Goal: Task Accomplishment & Management: Manage account settings

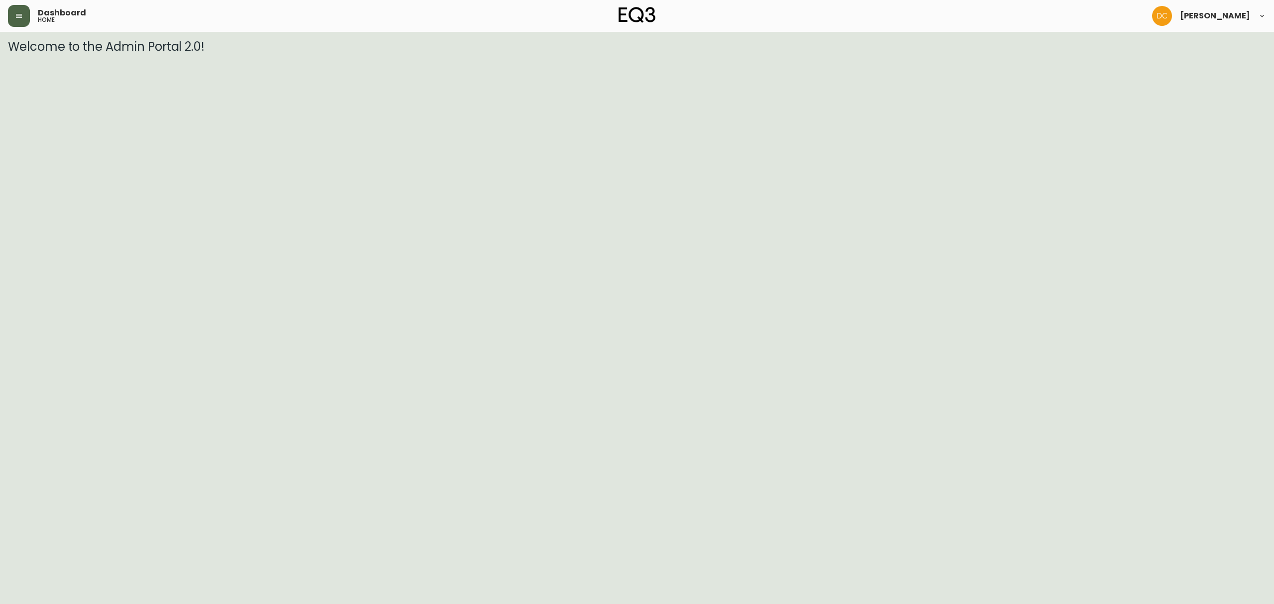
click at [19, 18] on icon "button" at bounding box center [19, 16] width 6 height 4
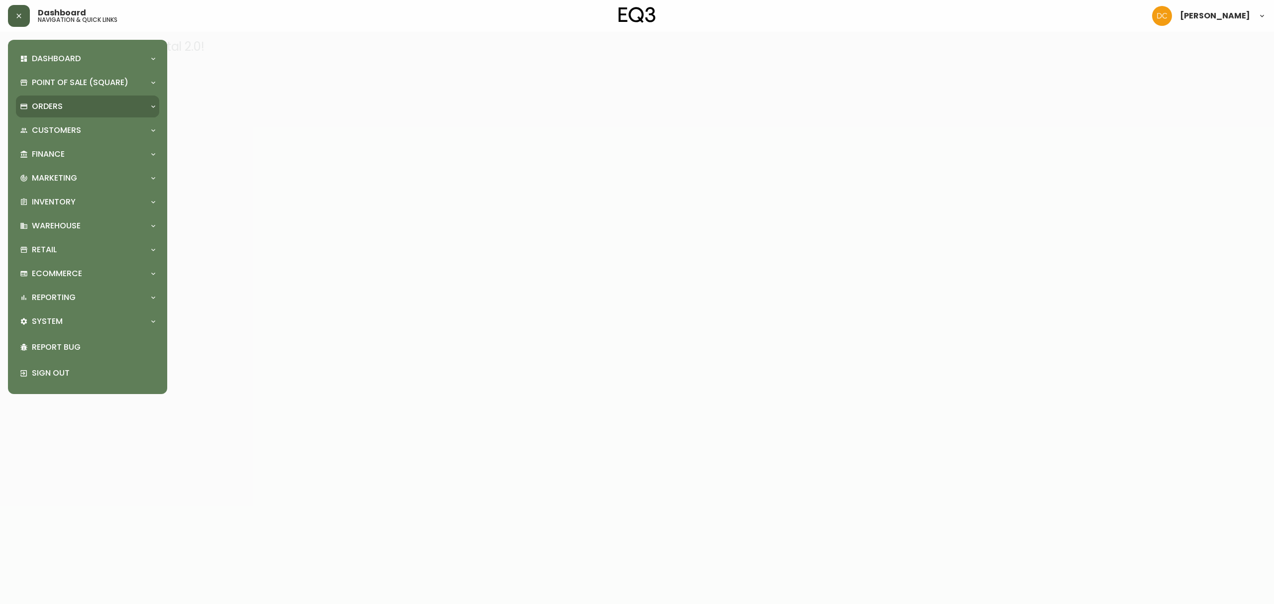
click at [38, 100] on div "Orders" at bounding box center [87, 107] width 143 height 22
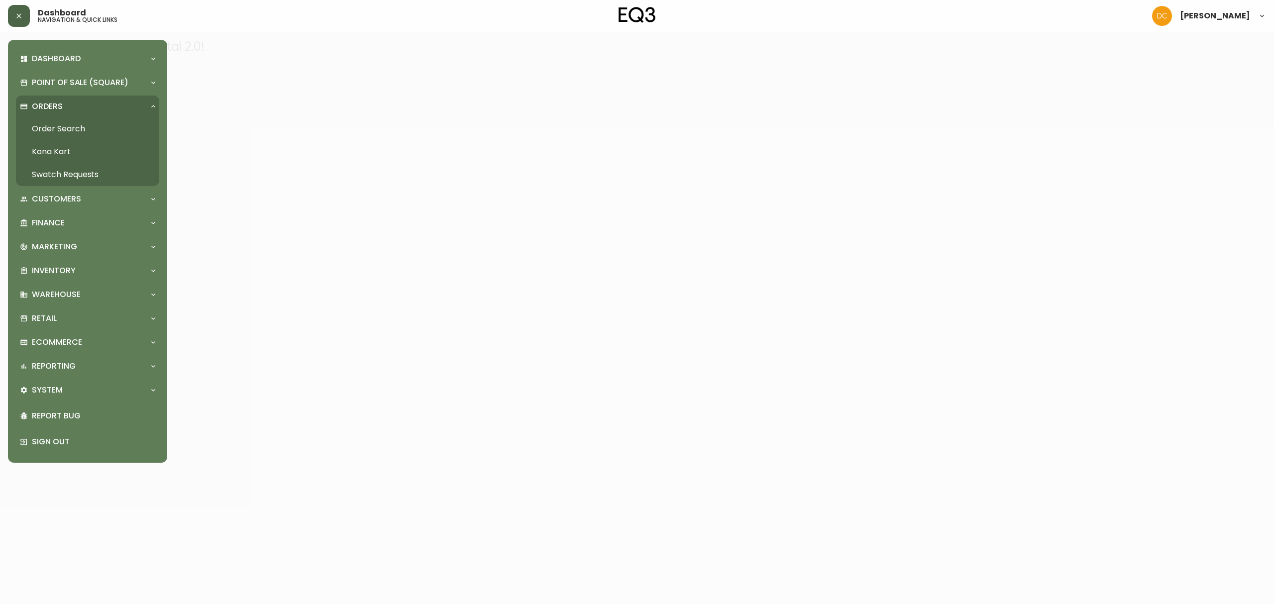
click at [66, 132] on link "Order Search" at bounding box center [87, 128] width 143 height 23
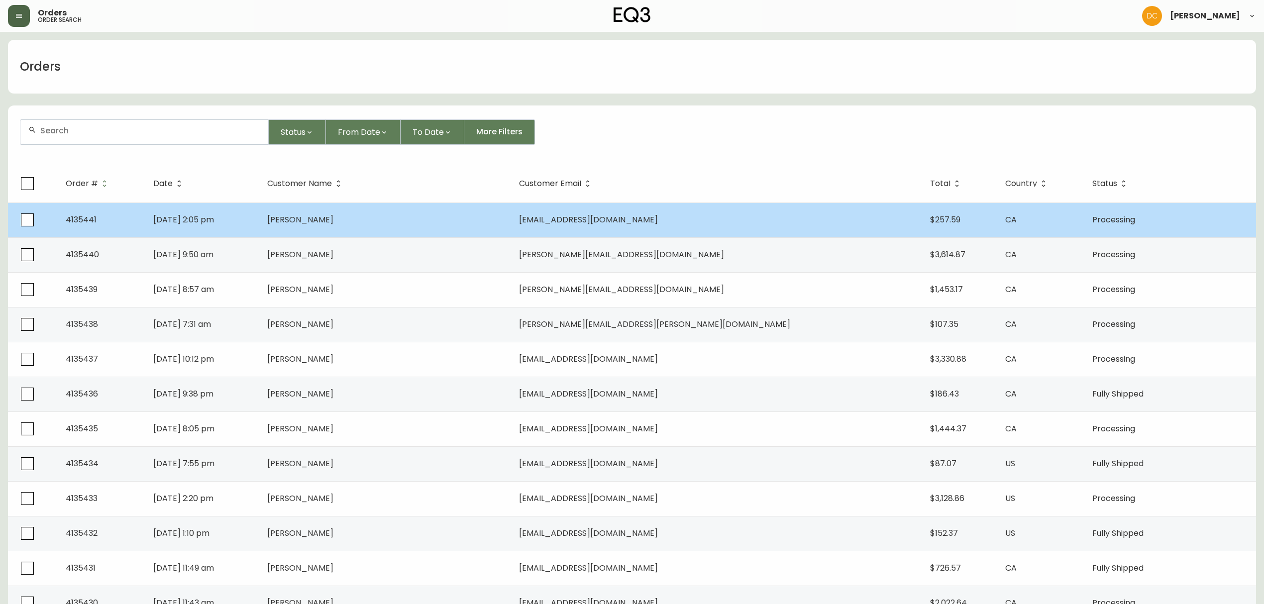
click at [360, 208] on td "Vicki Stafford" at bounding box center [385, 220] width 252 height 35
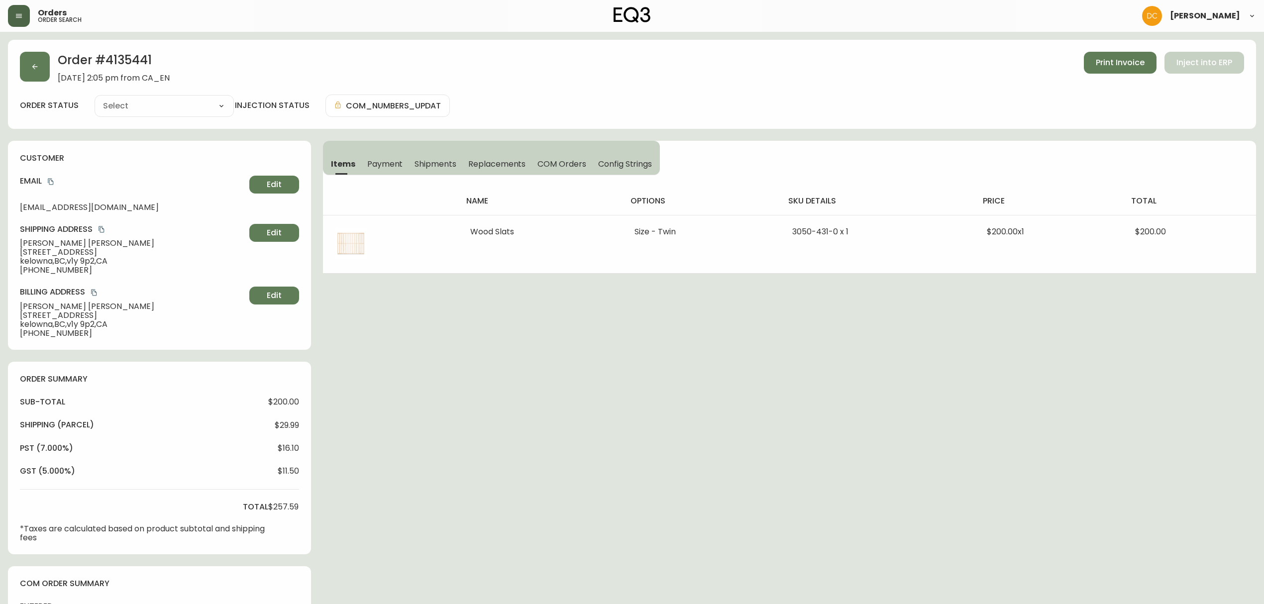
type input "Processing"
select select "PROCESSING"
click at [1121, 68] on button "Print Invoice" at bounding box center [1120, 63] width 73 height 22
click at [36, 70] on icon "button" at bounding box center [35, 67] width 8 height 8
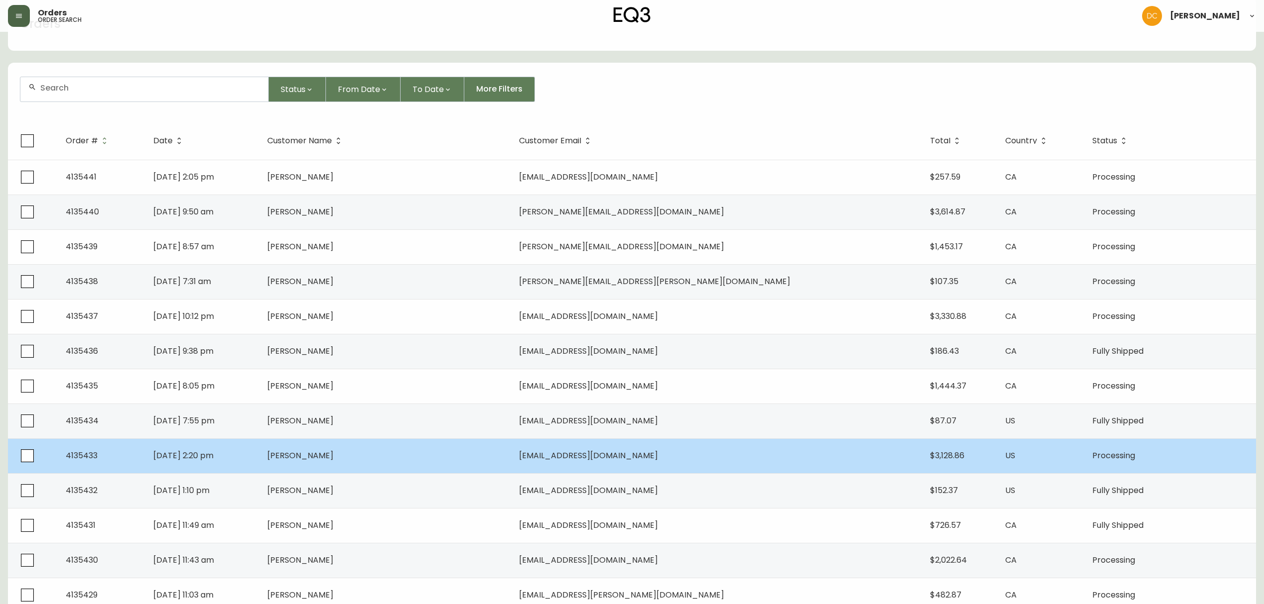
scroll to position [66, 0]
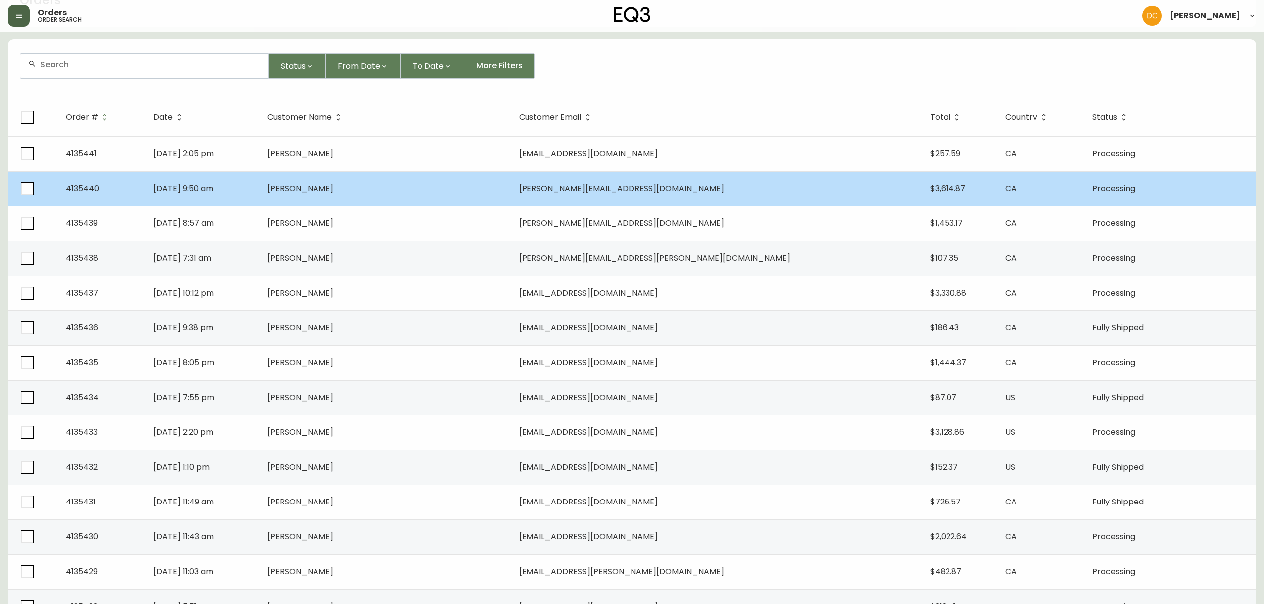
click at [775, 184] on td "matthew.consky@gmail.com" at bounding box center [716, 188] width 411 height 35
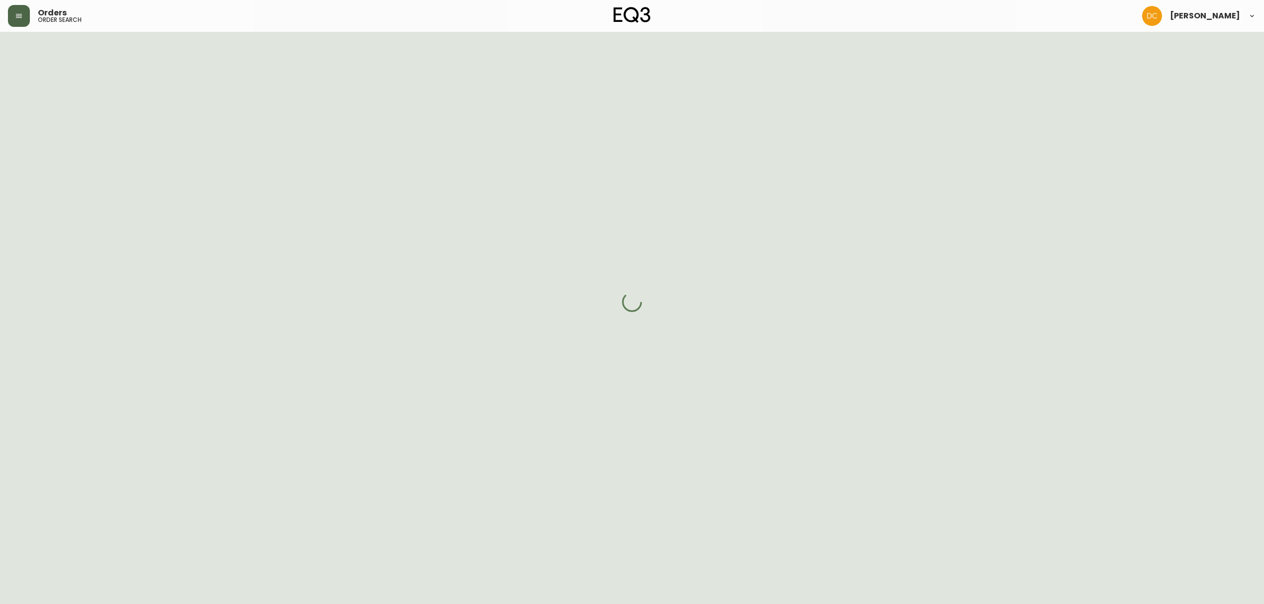
scroll to position [66, 0]
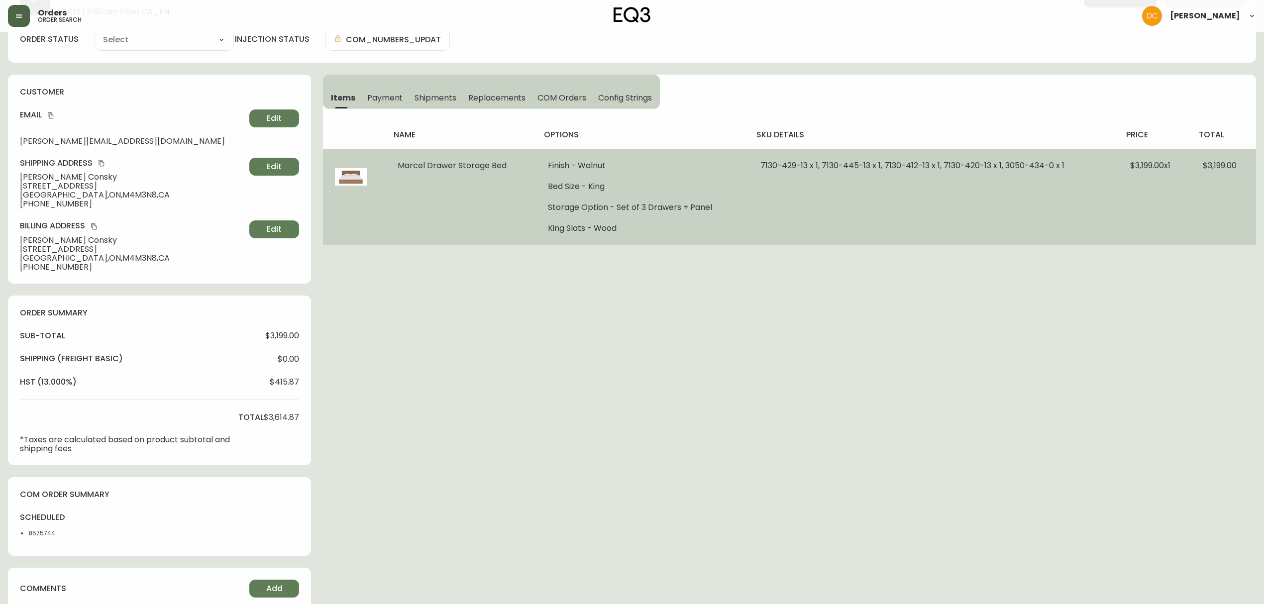
type input "Processing"
select select "PROCESSING"
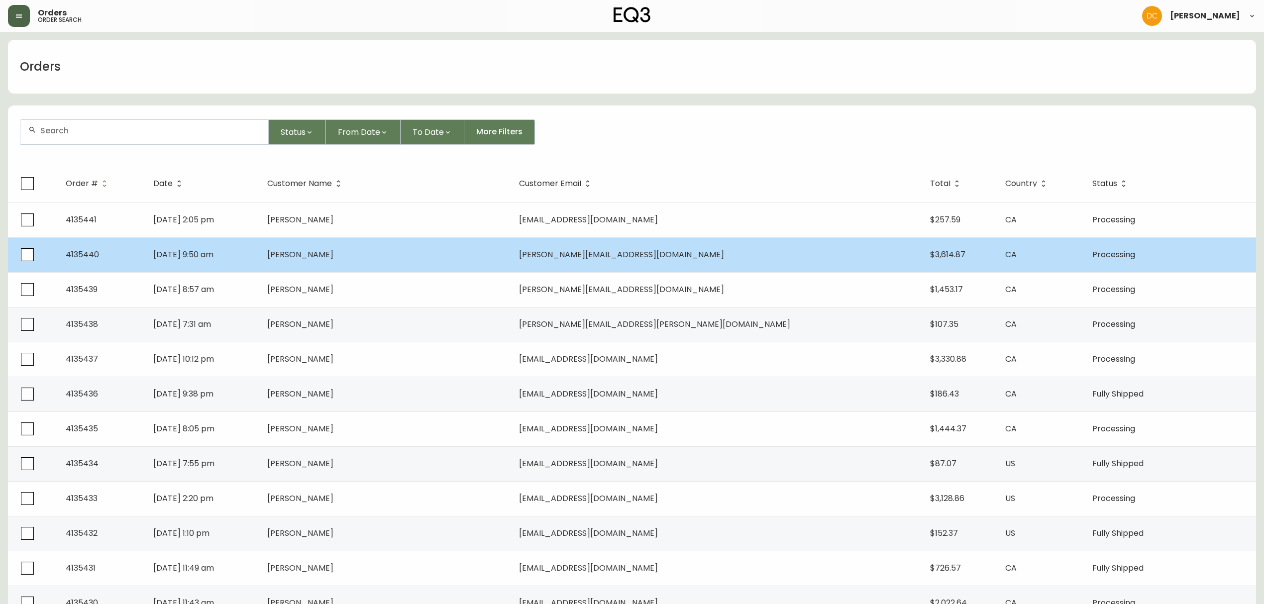
click at [655, 254] on span "matthew.consky@gmail.com" at bounding box center [621, 254] width 205 height 11
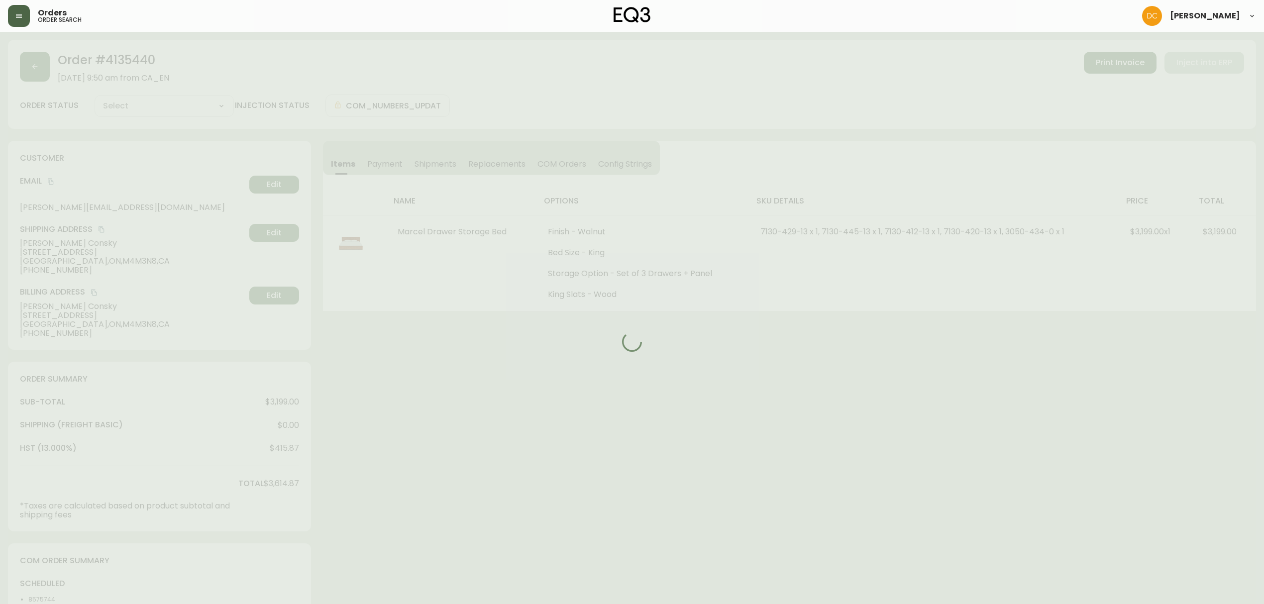
type input "Processing"
select select "PROCESSING"
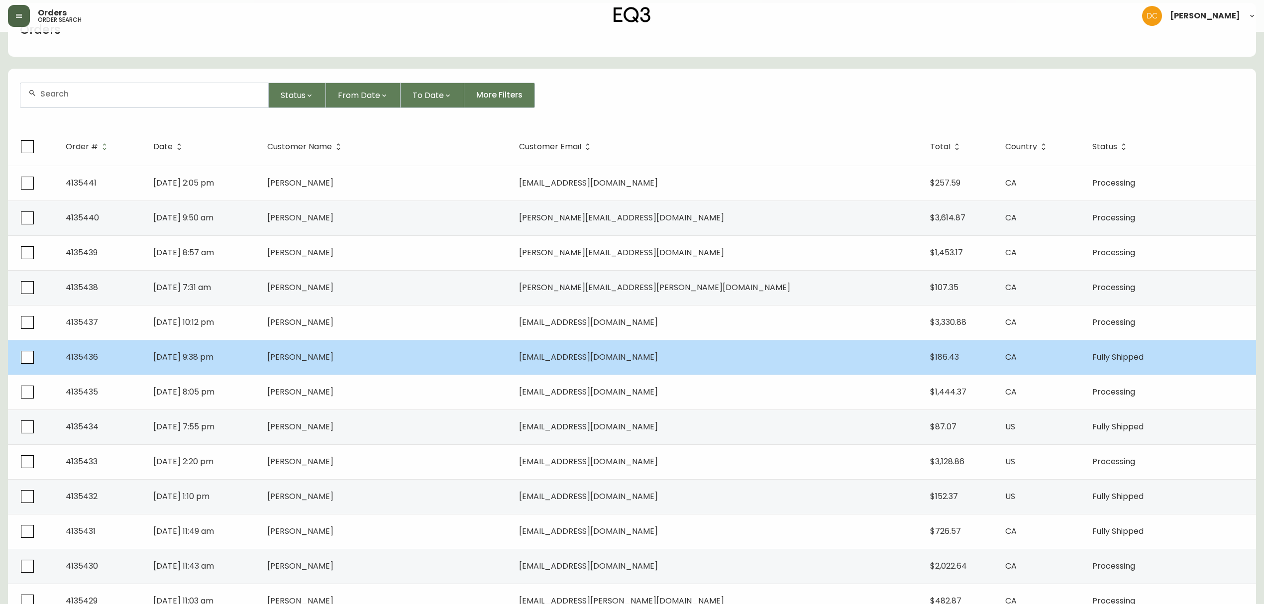
scroll to position [132, 0]
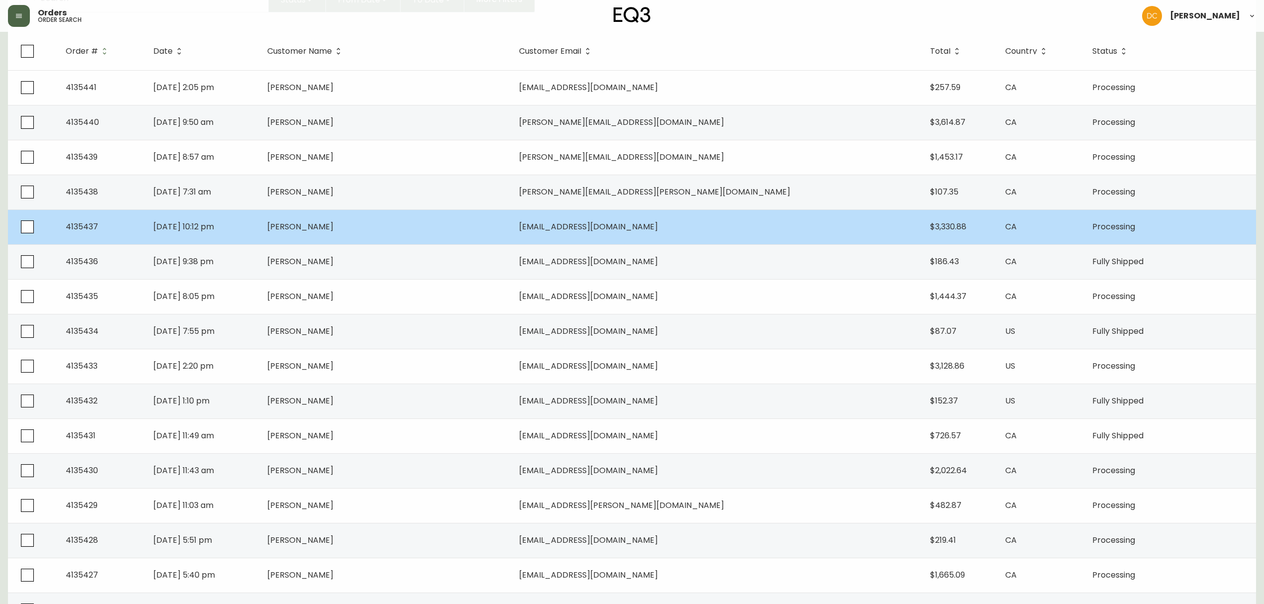
click at [922, 225] on td "$3,330.88" at bounding box center [960, 227] width 76 height 35
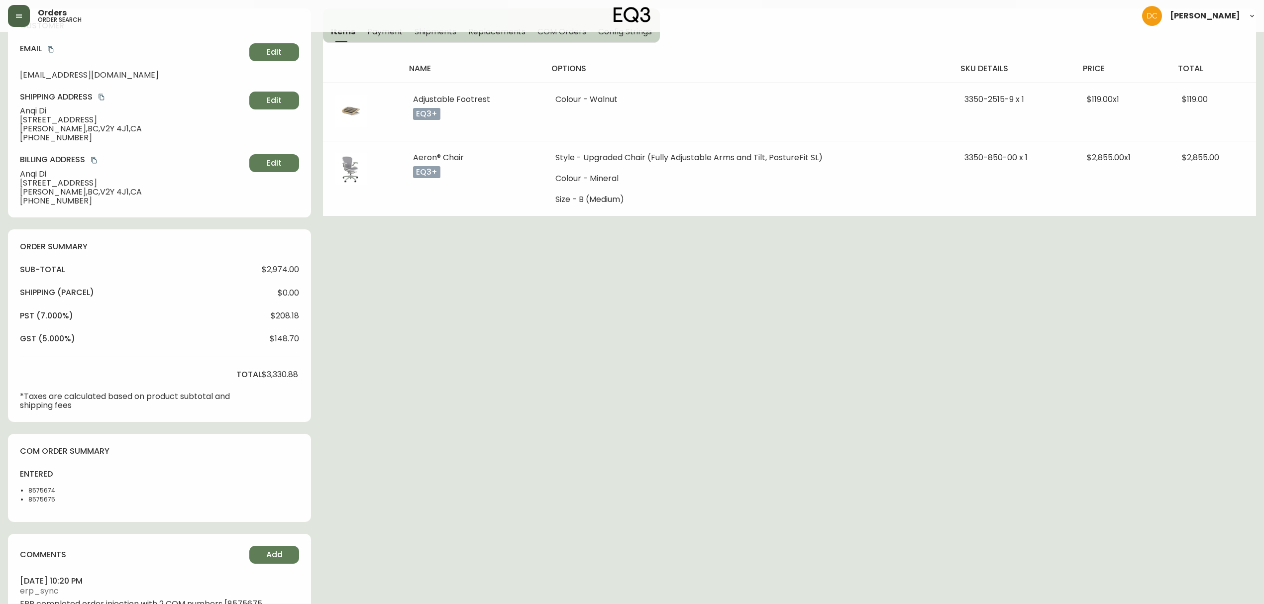
type input "Processing"
select select "PROCESSING"
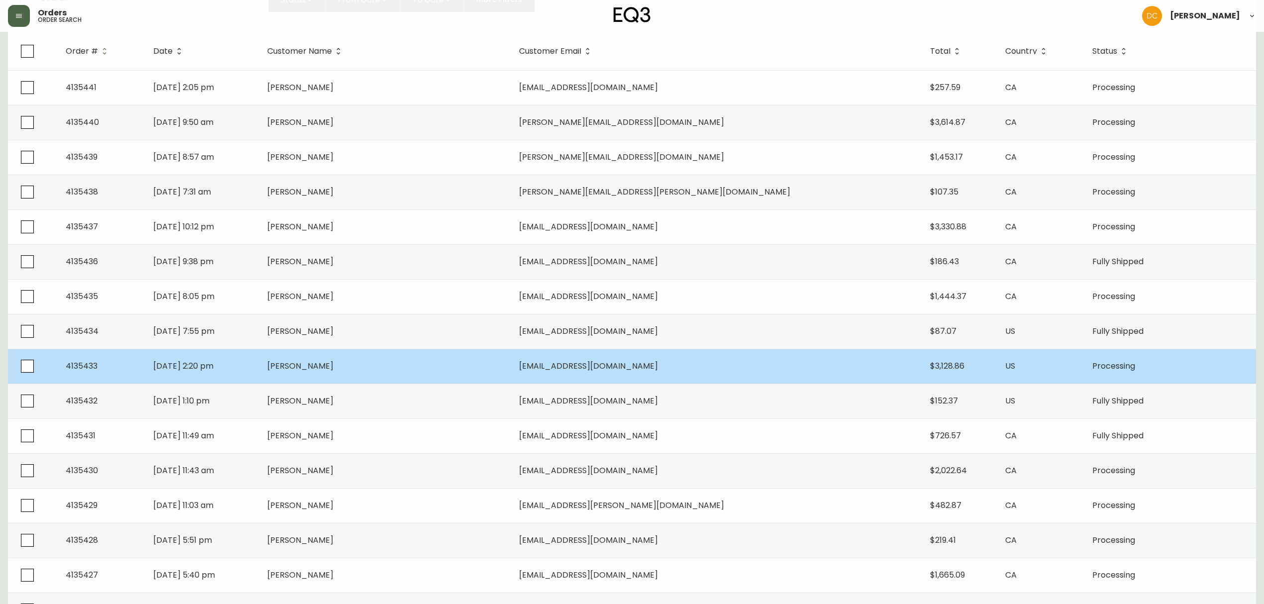
click at [922, 371] on td "$3,128.86" at bounding box center [960, 366] width 76 height 35
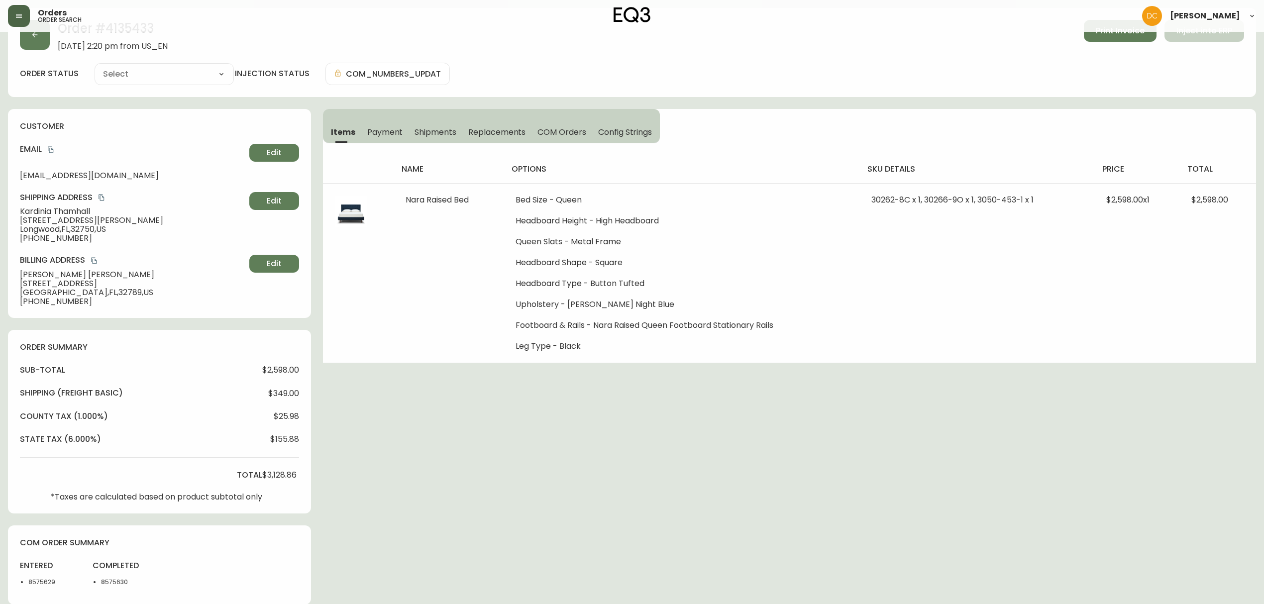
scroll to position [132, 0]
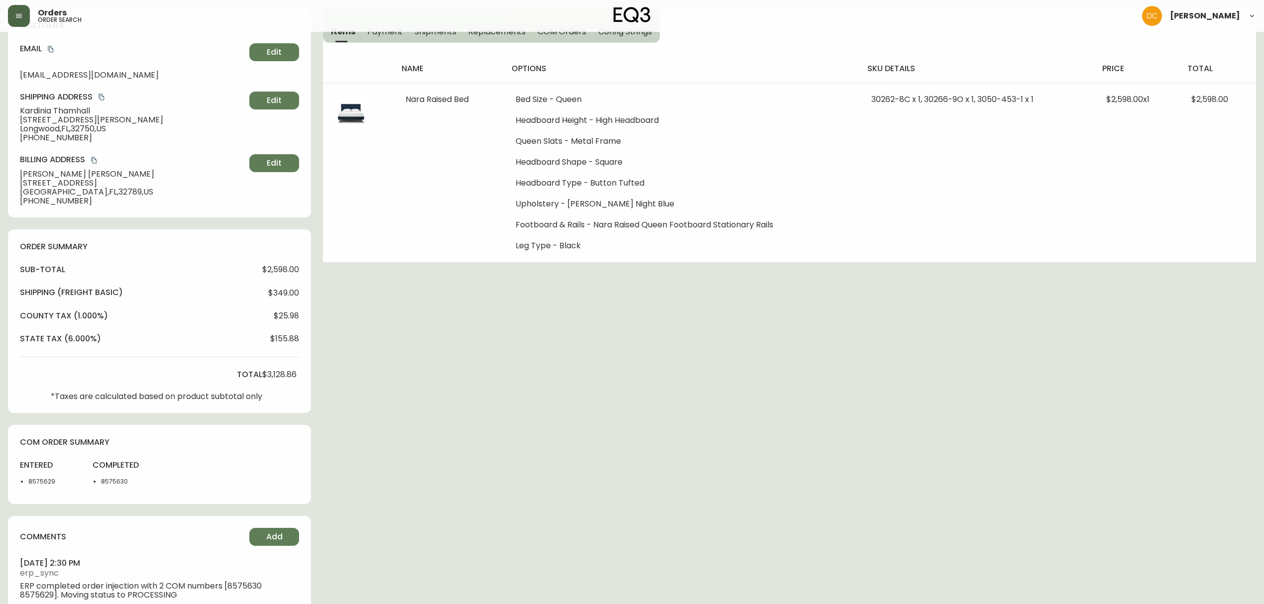
type input "Processing"
select select "PROCESSING"
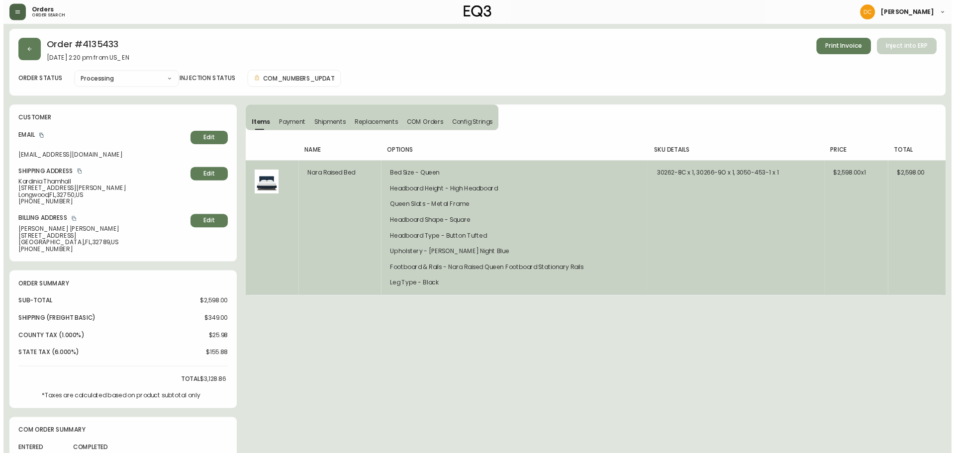
scroll to position [0, 0]
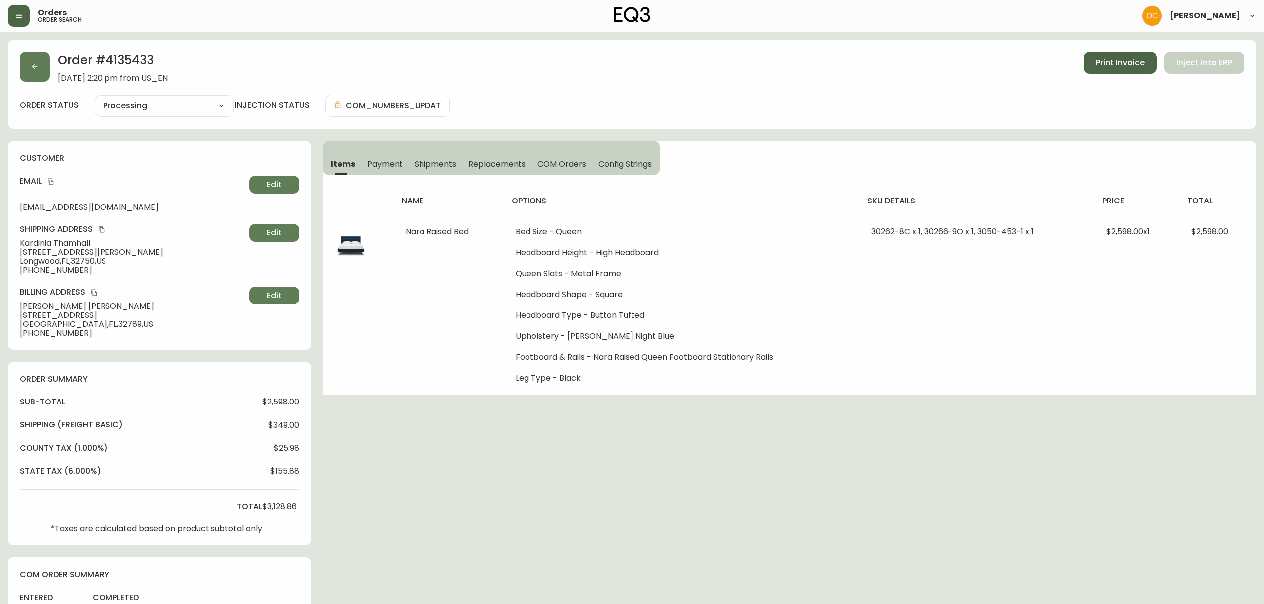
click at [1103, 70] on button "Print Invoice" at bounding box center [1120, 63] width 73 height 22
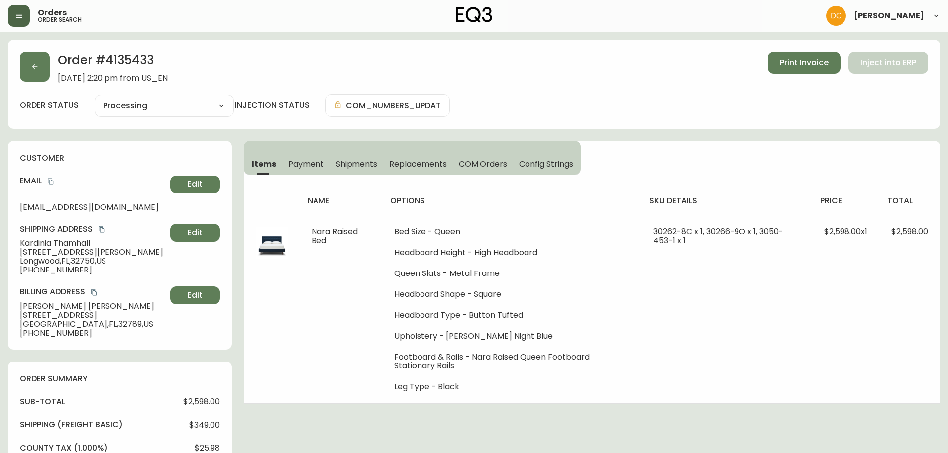
click at [21, 20] on button "button" at bounding box center [19, 16] width 22 height 22
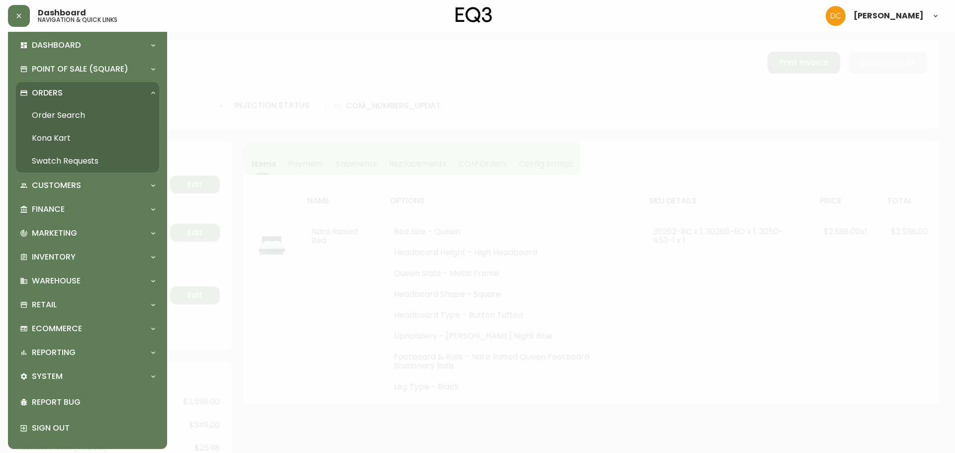
scroll to position [17, 0]
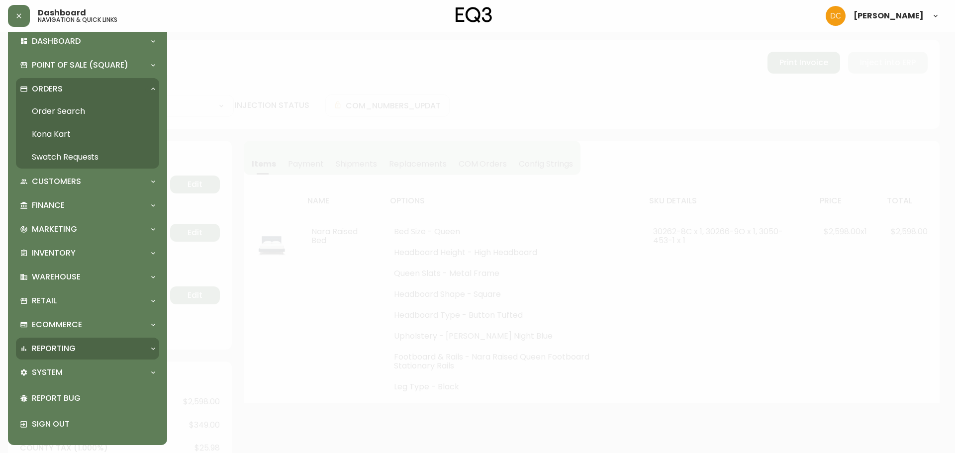
click at [71, 352] on p "Reporting" at bounding box center [54, 348] width 44 height 11
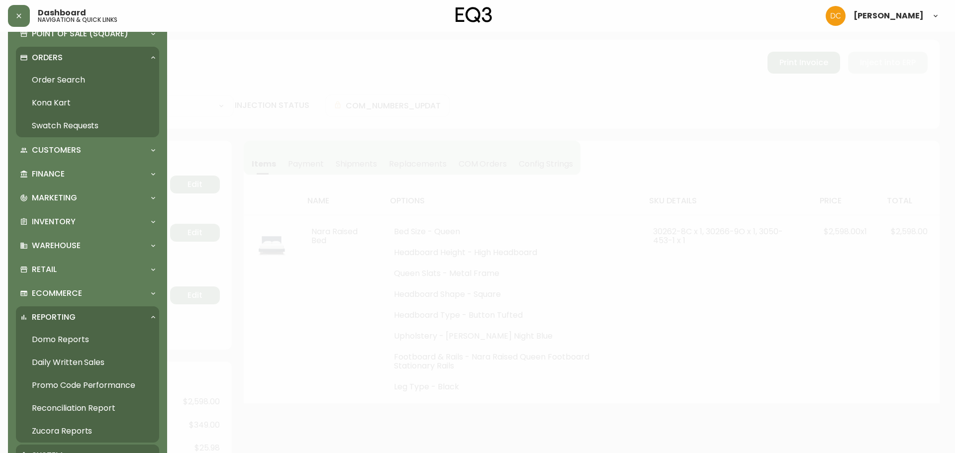
scroll to position [132, 0]
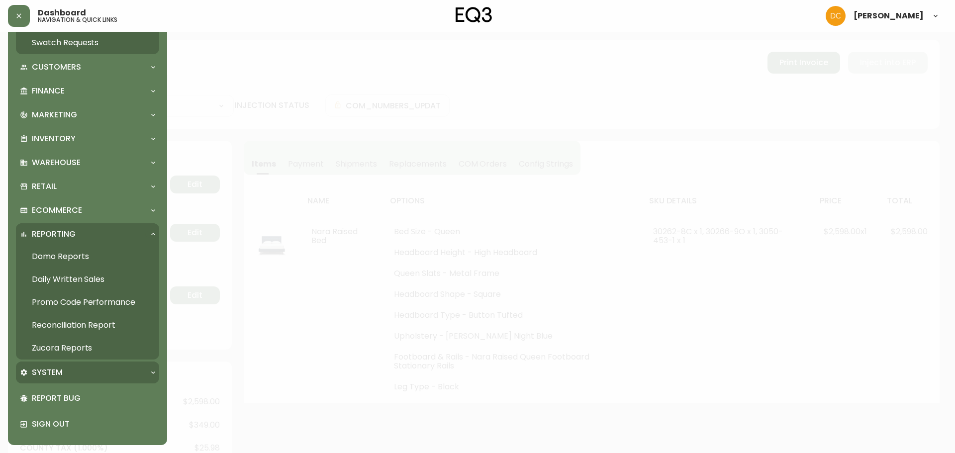
click at [83, 373] on div "System" at bounding box center [82, 372] width 125 height 11
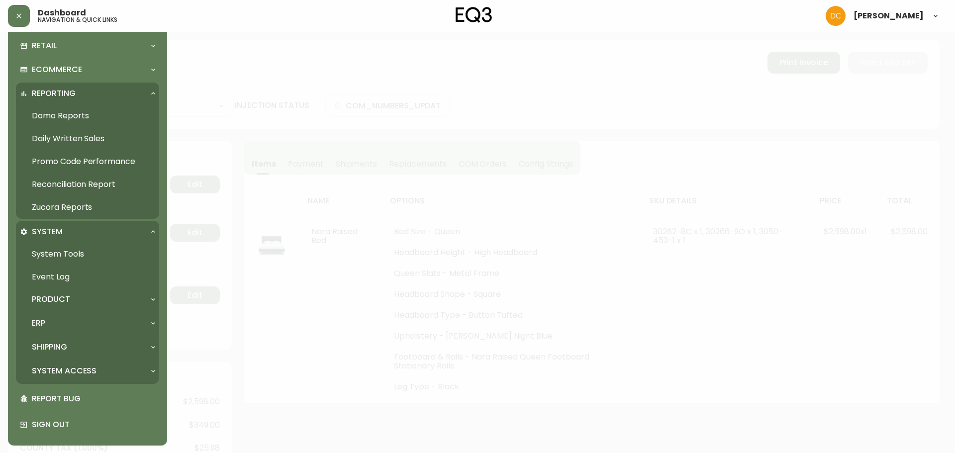
scroll to position [273, 0]
click at [73, 325] on div "ERP" at bounding box center [82, 322] width 125 height 11
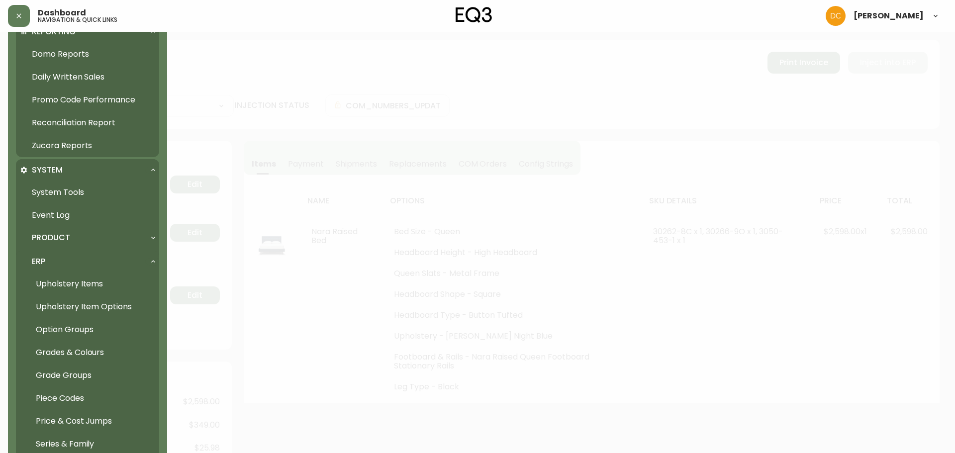
scroll to position [422, 0]
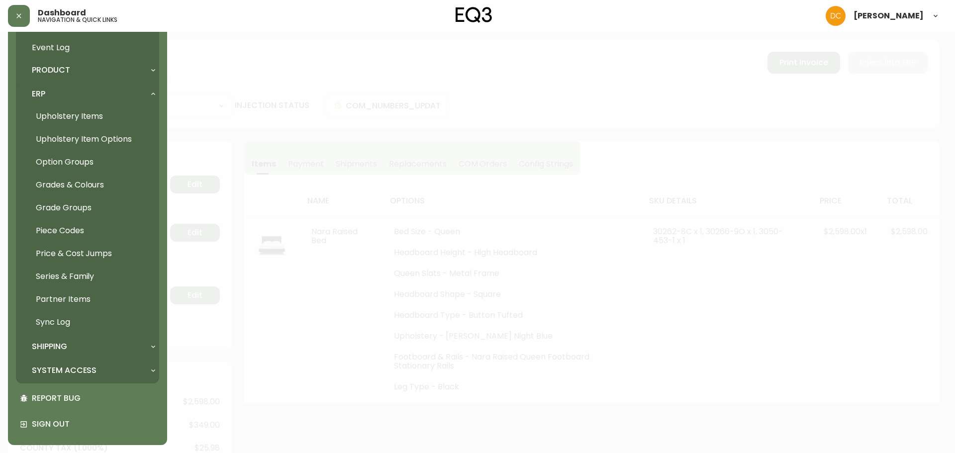
click at [78, 368] on p "System Access" at bounding box center [64, 370] width 65 height 11
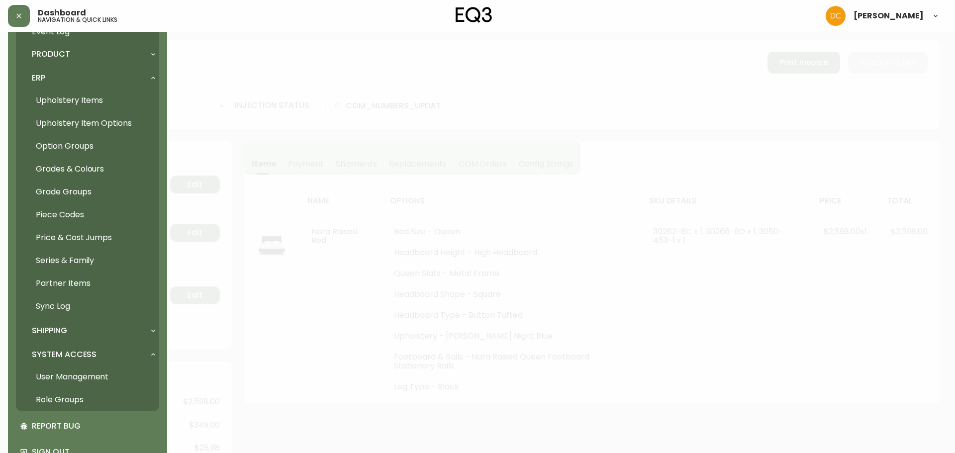
scroll to position [546, 0]
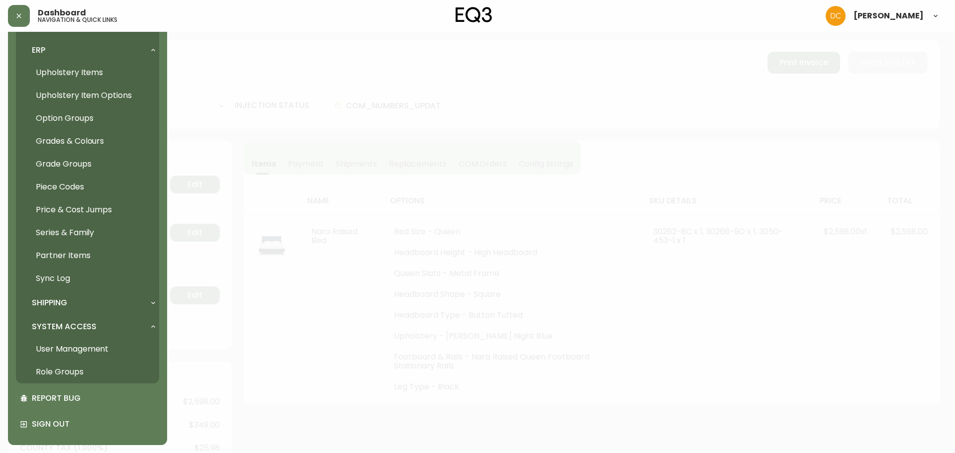
click at [72, 299] on div "Shipping" at bounding box center [82, 303] width 125 height 11
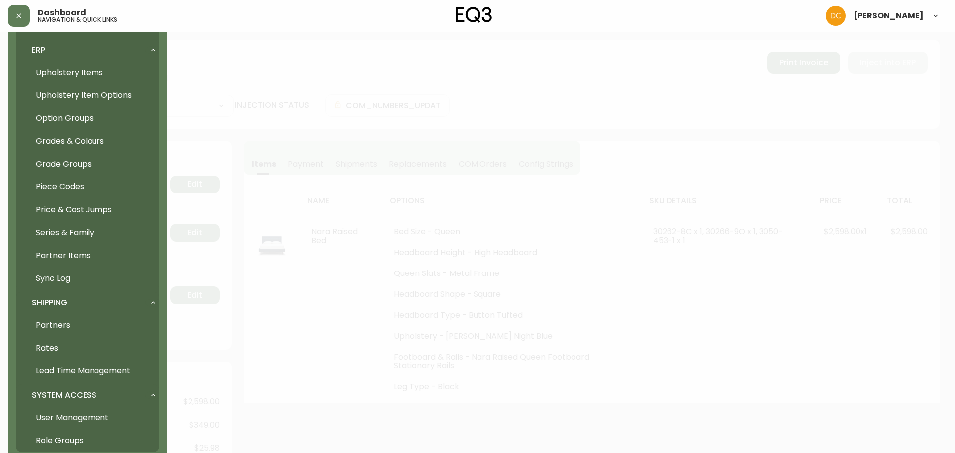
click at [70, 352] on link "Rates" at bounding box center [87, 348] width 143 height 23
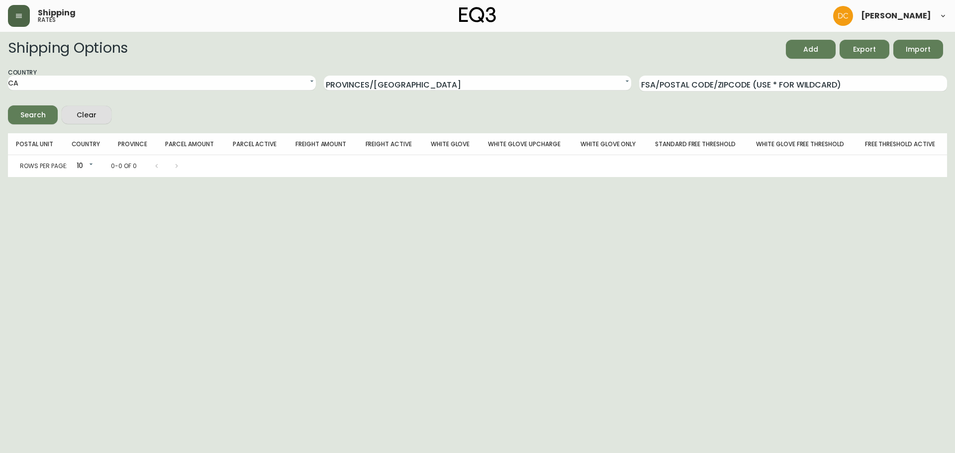
click at [29, 16] on button "button" at bounding box center [19, 16] width 22 height 22
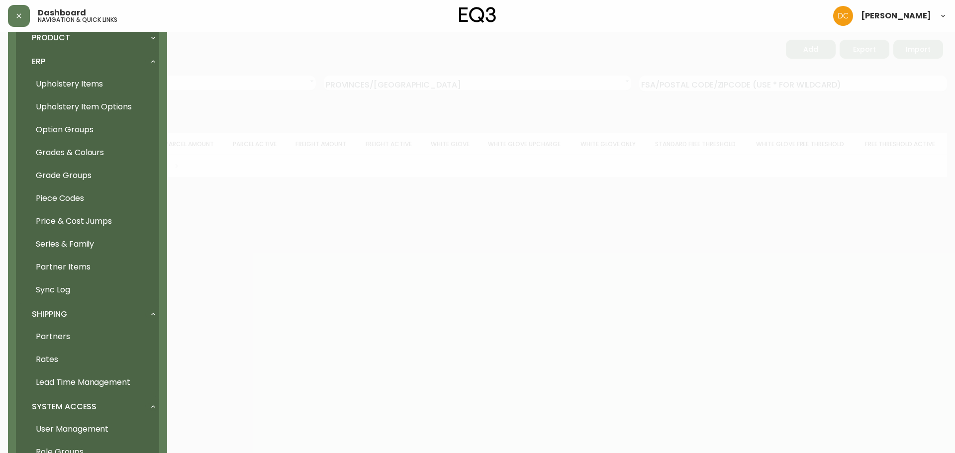
scroll to position [615, 0]
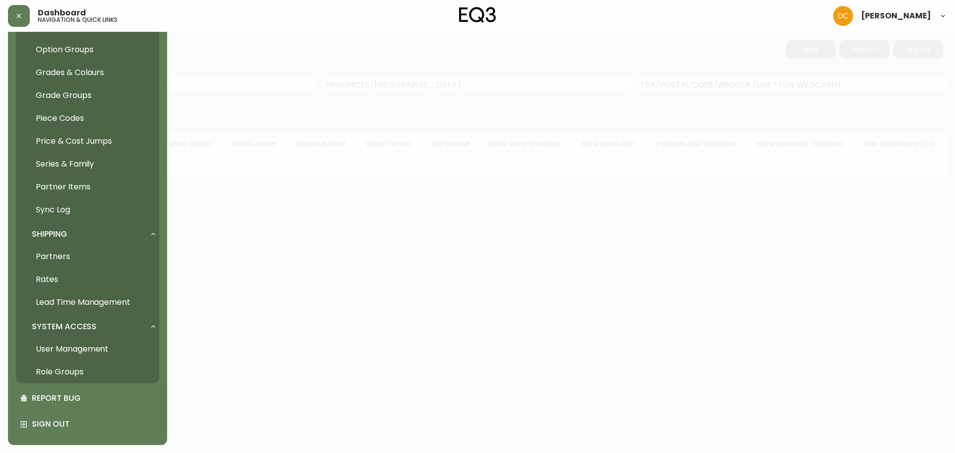
click at [92, 309] on link "Lead Time Management" at bounding box center [87, 302] width 143 height 23
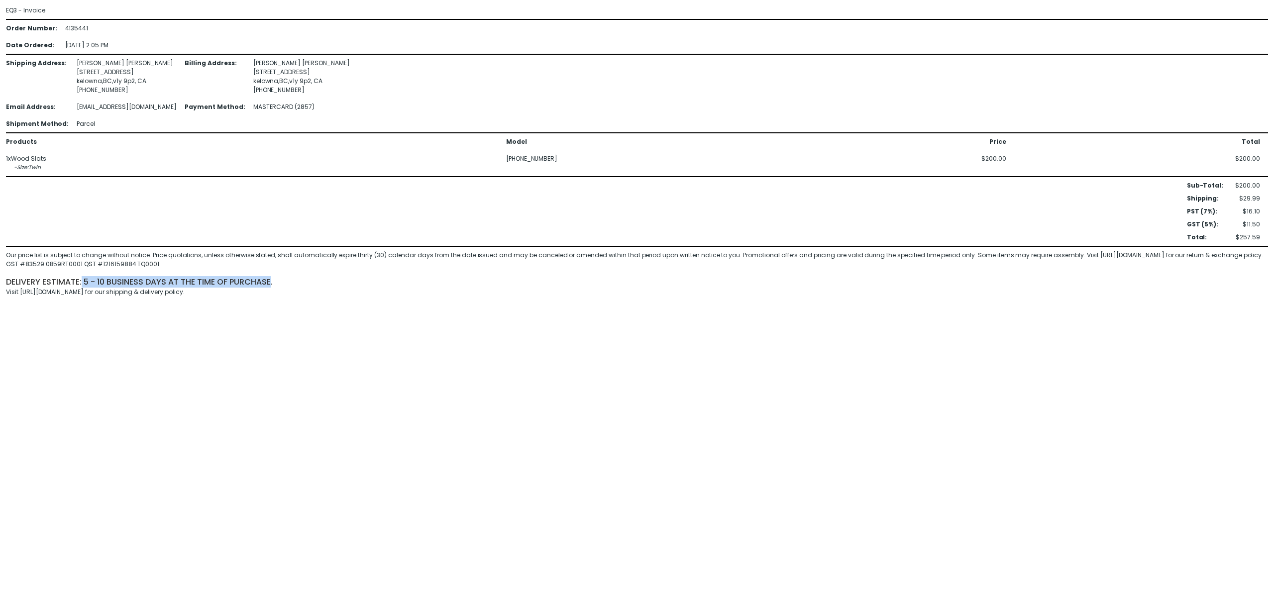
drag, startPoint x: 82, startPoint y: 280, endPoint x: 273, endPoint y: 270, distance: 190.9
click at [273, 270] on div "EQ3 - Invoice Order Number : 4135441 Date Ordered : [DATE] 2:05 PM Shipping Add…" at bounding box center [637, 151] width 1262 height 291
click at [353, 303] on html "EQ3 - Invoice Order Number : 4135441 Date Ordered : [DATE] 2:05 PM Shipping Add…" at bounding box center [637, 151] width 1274 height 303
drag, startPoint x: 271, startPoint y: 281, endPoint x: 85, endPoint y: 276, distance: 186.7
click at [85, 276] on span "delivery estimate: 5 - 10 business days at the time of purchase." at bounding box center [139, 281] width 267 height 11
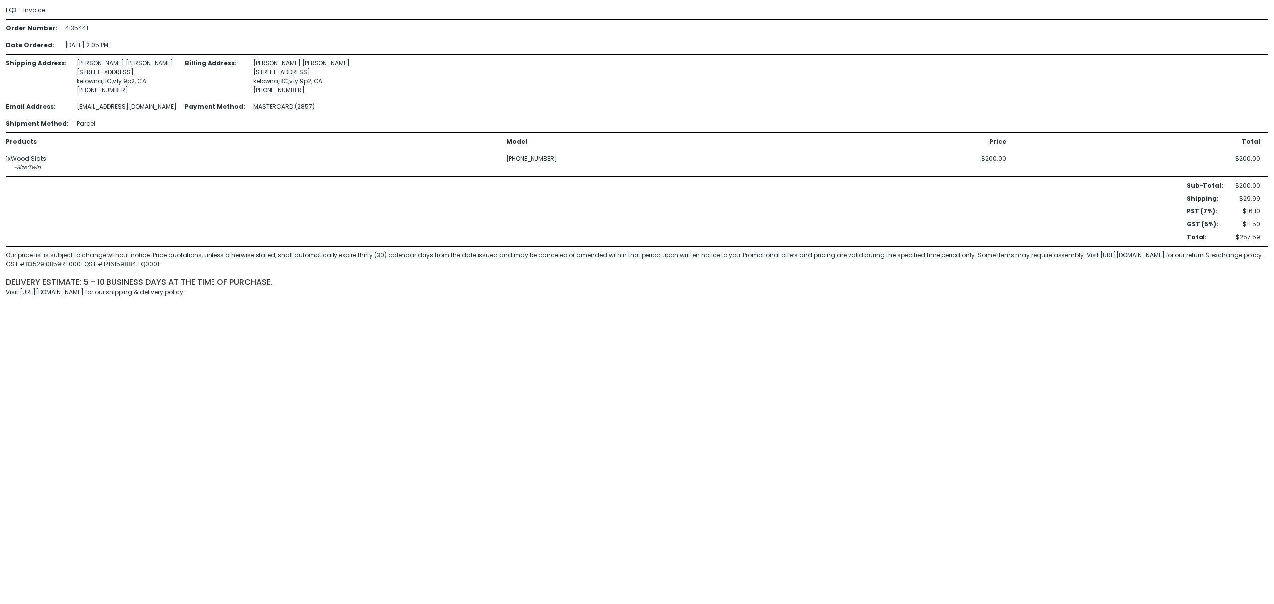
click at [214, 303] on html "EQ3 - Invoice Order Number : 4135441 Date Ordered : [DATE] 2:05 PM Shipping Add…" at bounding box center [637, 151] width 1274 height 303
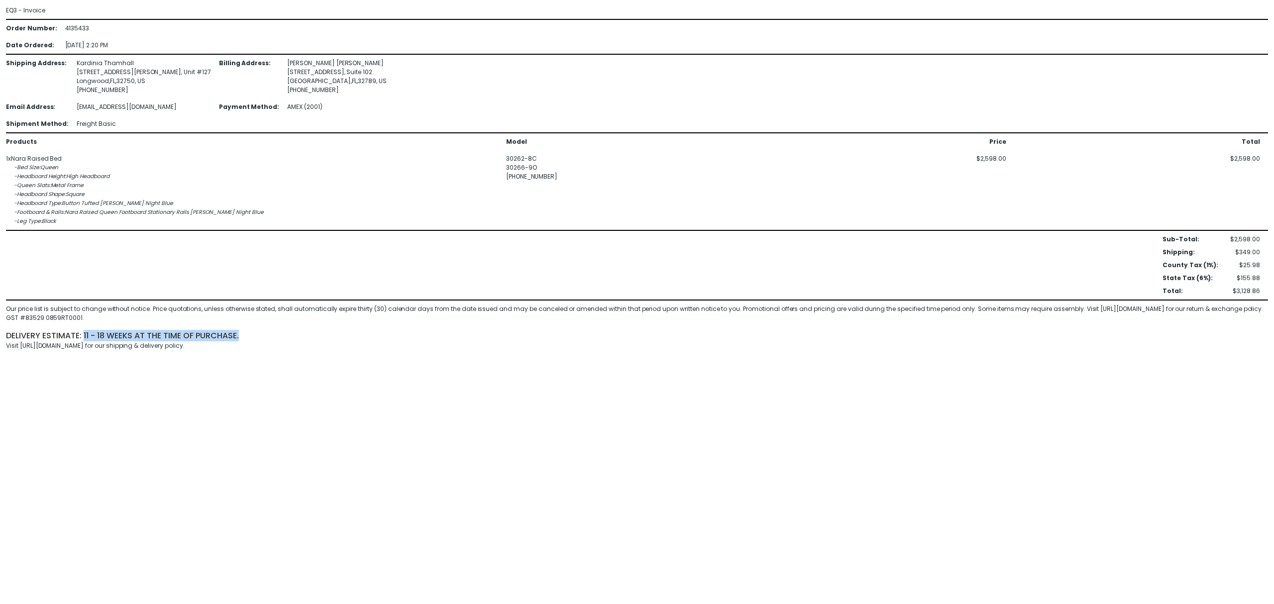
drag, startPoint x: 246, startPoint y: 329, endPoint x: 85, endPoint y: 334, distance: 161.3
click at [85, 334] on div "delivery estimate: 11 - 18 weeks at the time of purchase." at bounding box center [637, 335] width 1262 height 11
click at [274, 356] on html "EQ3 - Invoice Order Number : 4135433 Date Ordered : 16-Sep-2025 2:20 PM Shippin…" at bounding box center [637, 178] width 1274 height 356
drag, startPoint x: 84, startPoint y: 332, endPoint x: 237, endPoint y: 333, distance: 152.8
click at [237, 333] on span "delivery estimate: 11 - 18 weeks at the time of purchase." at bounding box center [122, 335] width 233 height 11
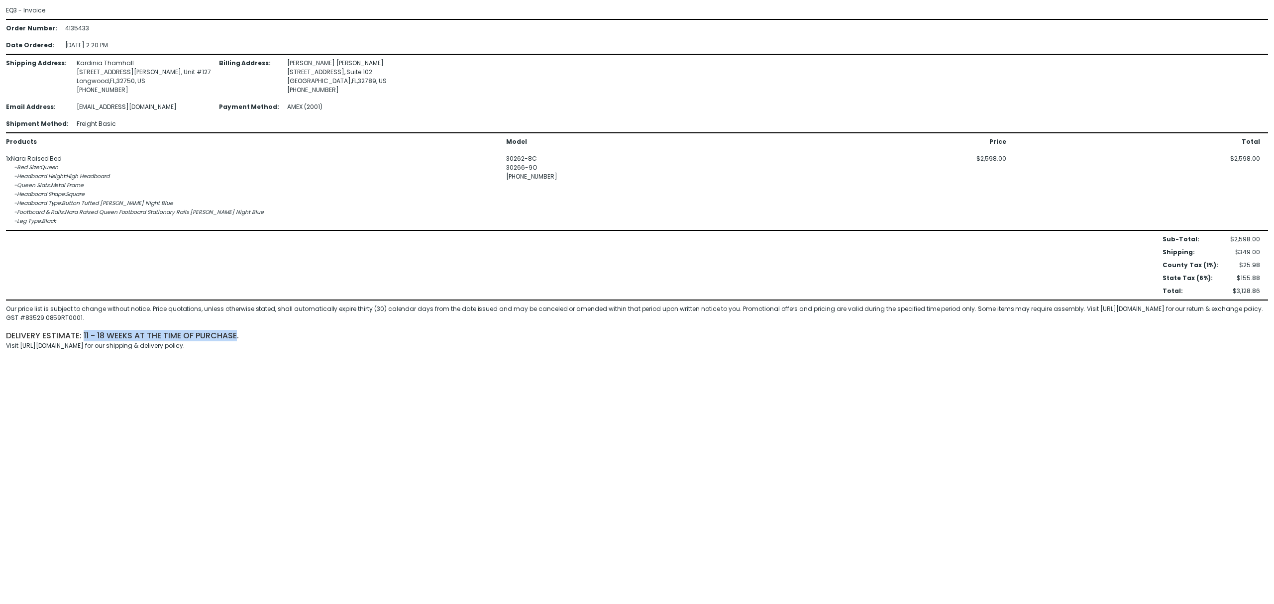
click at [182, 333] on span "delivery estimate: 11 - 18 weeks at the time of purchase." at bounding box center [122, 335] width 233 height 11
click at [172, 333] on span "delivery estimate: 11 - 18 weeks at the time of purchase." at bounding box center [122, 335] width 233 height 11
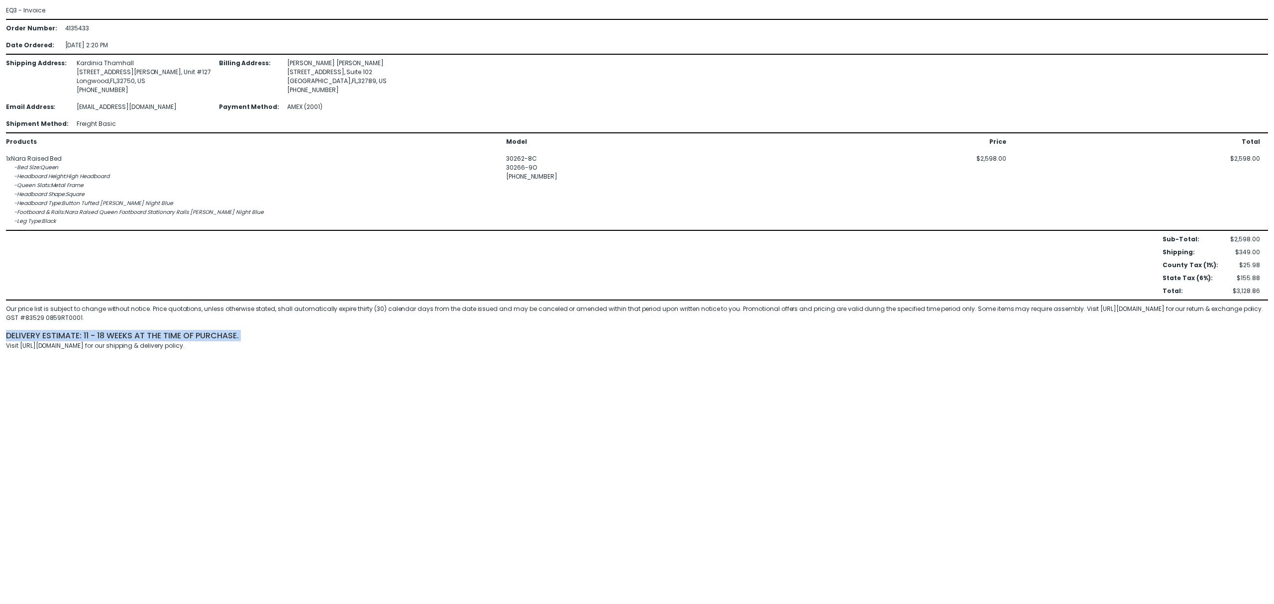
click at [172, 333] on span "delivery estimate: 11 - 18 weeks at the time of purchase." at bounding box center [122, 335] width 233 height 11
click at [454, 356] on html "EQ3 - Invoice Order Number : 4135433 Date Ordered : 16-Sep-2025 2:20 PM Shippin…" at bounding box center [637, 178] width 1274 height 356
